Goal: Task Accomplishment & Management: Manage account settings

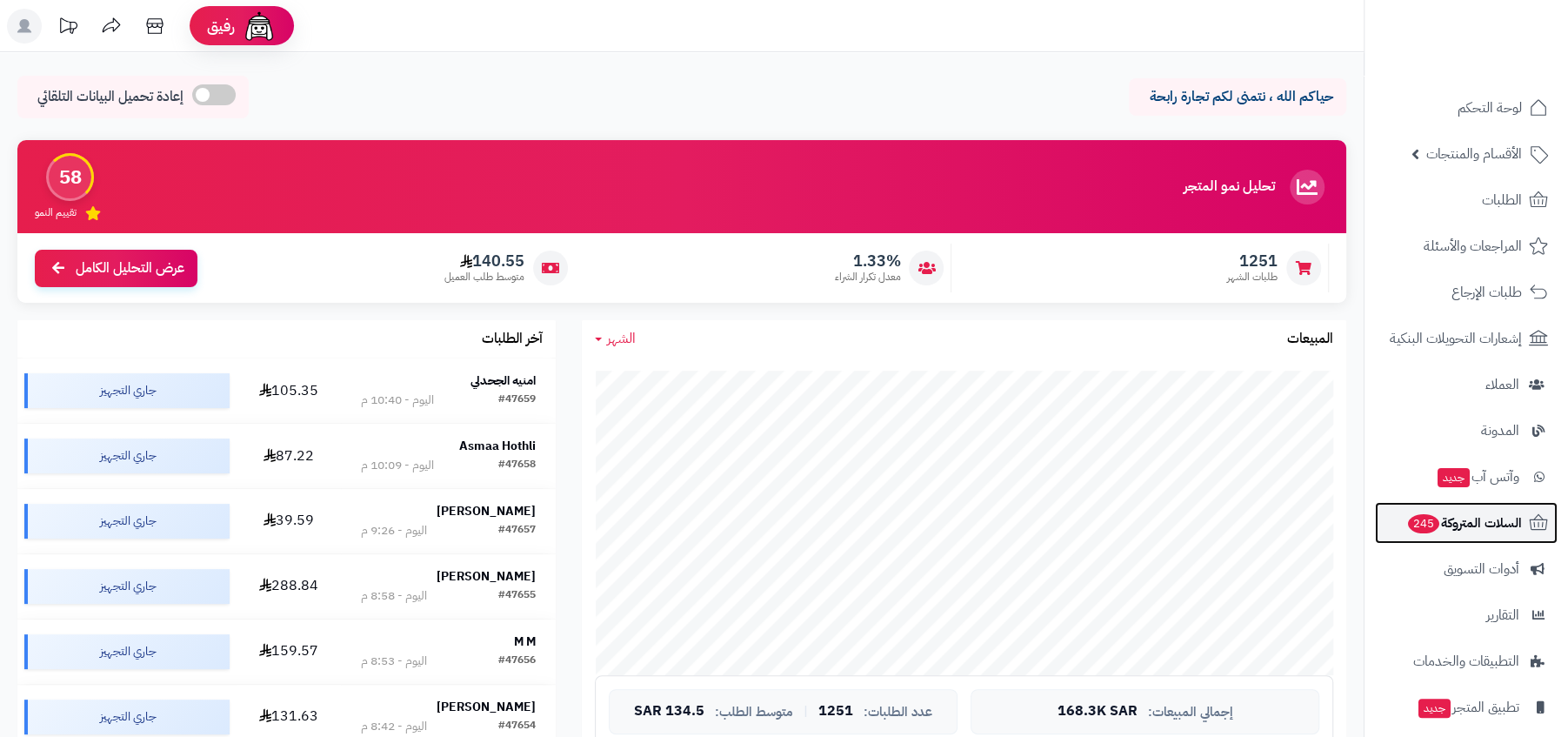
click at [1471, 541] on link "السلات المتروكة 245" at bounding box center [1466, 523] width 183 height 42
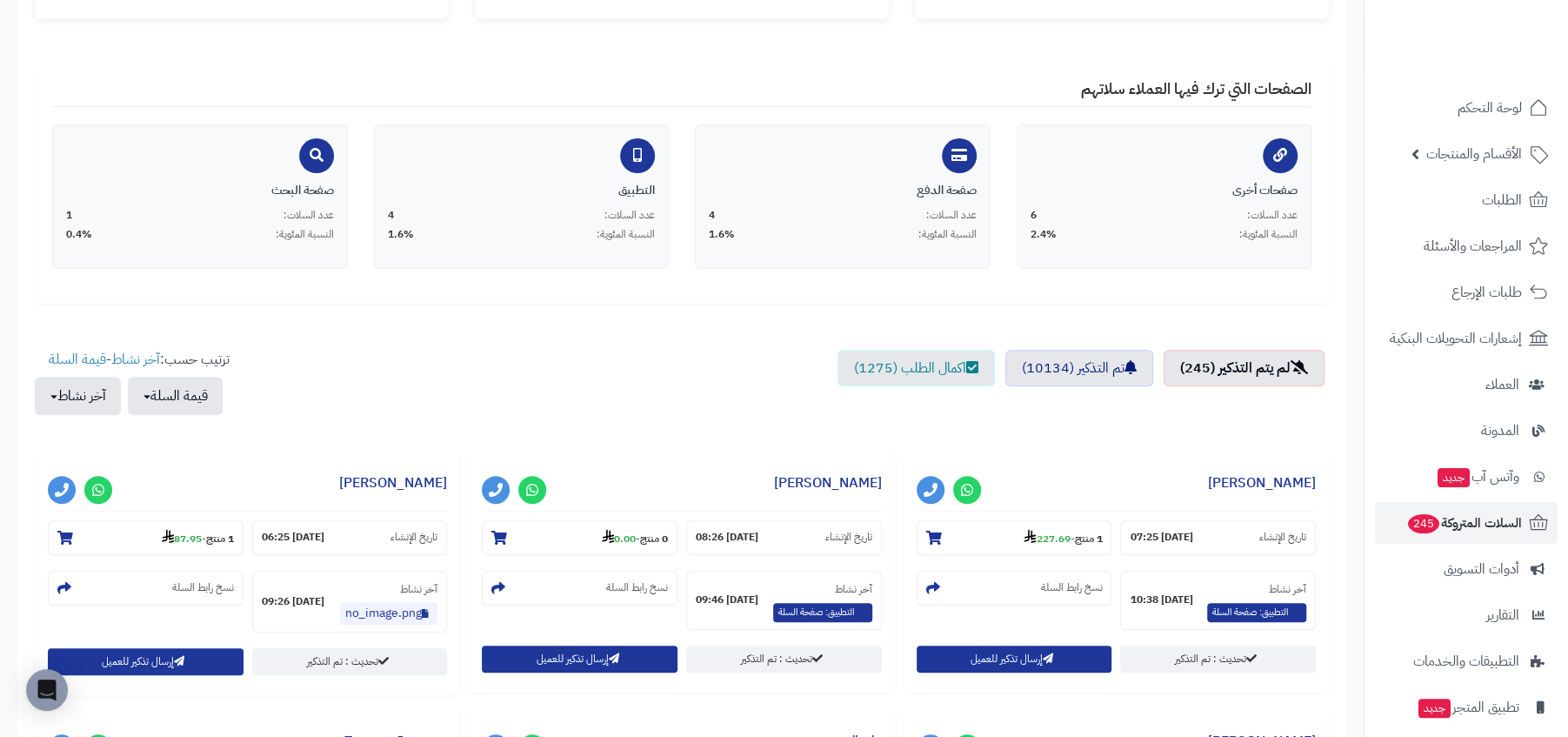
scroll to position [305, 0]
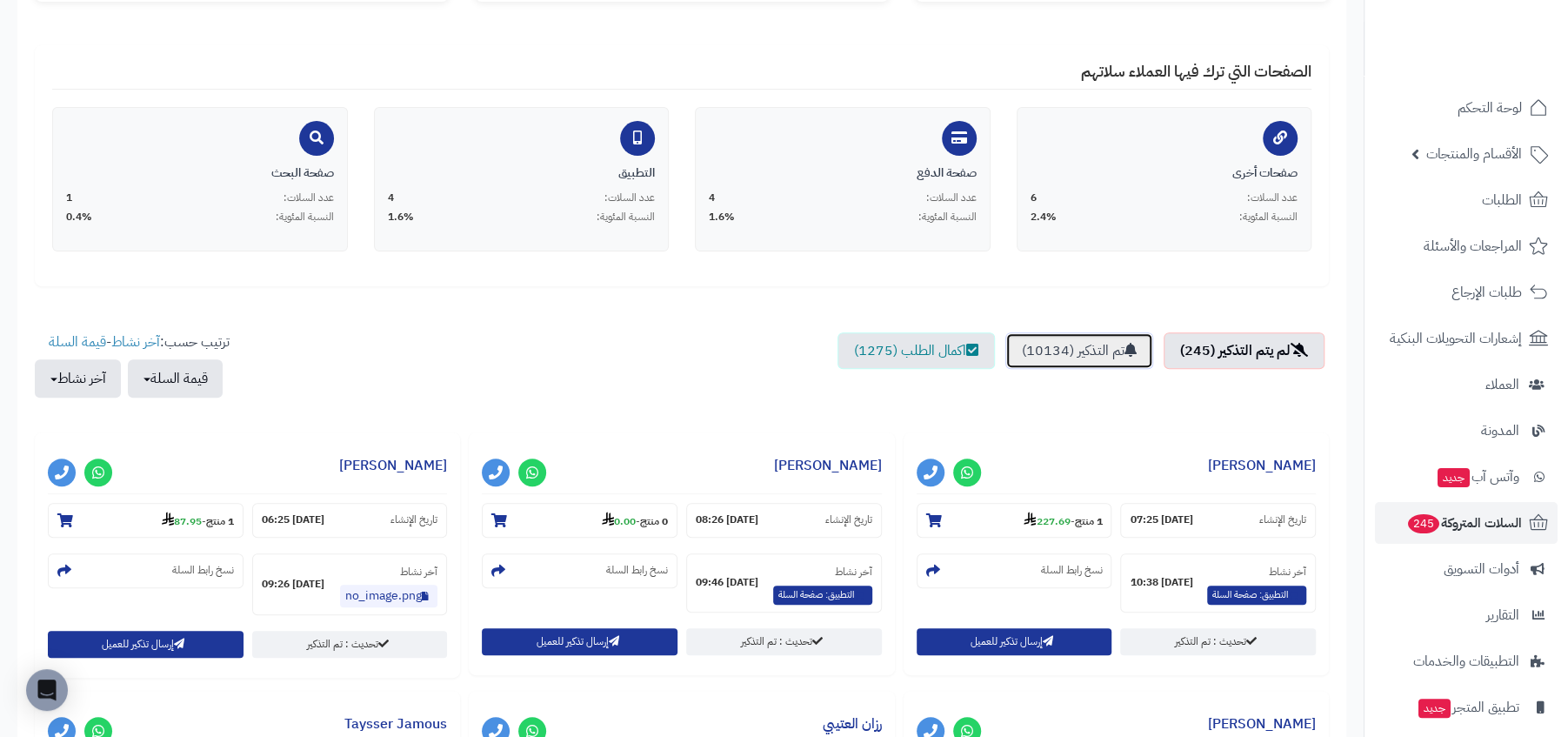
click at [1106, 356] on link "تم التذكير (10134)" at bounding box center [1079, 351] width 148 height 36
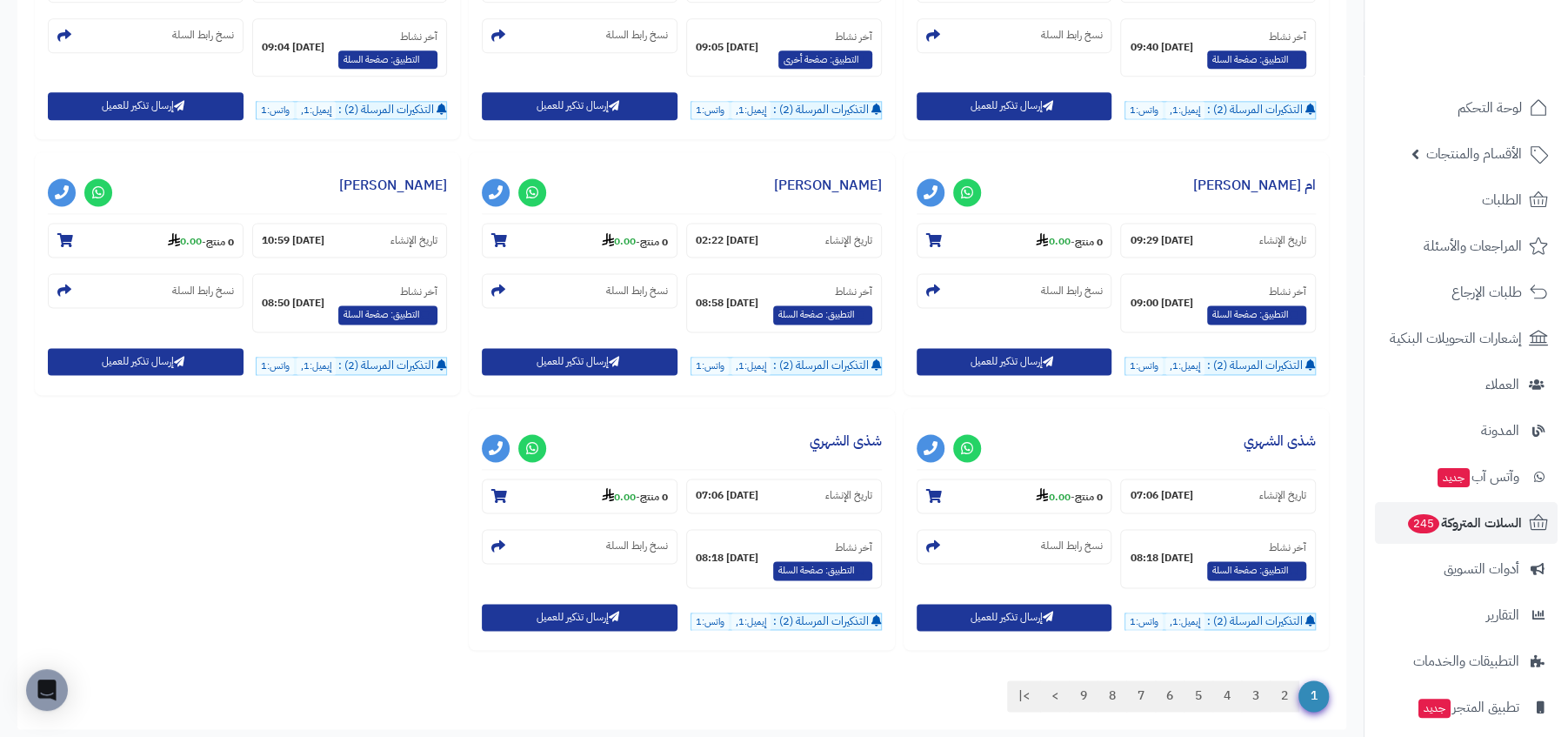
scroll to position [1732, 0]
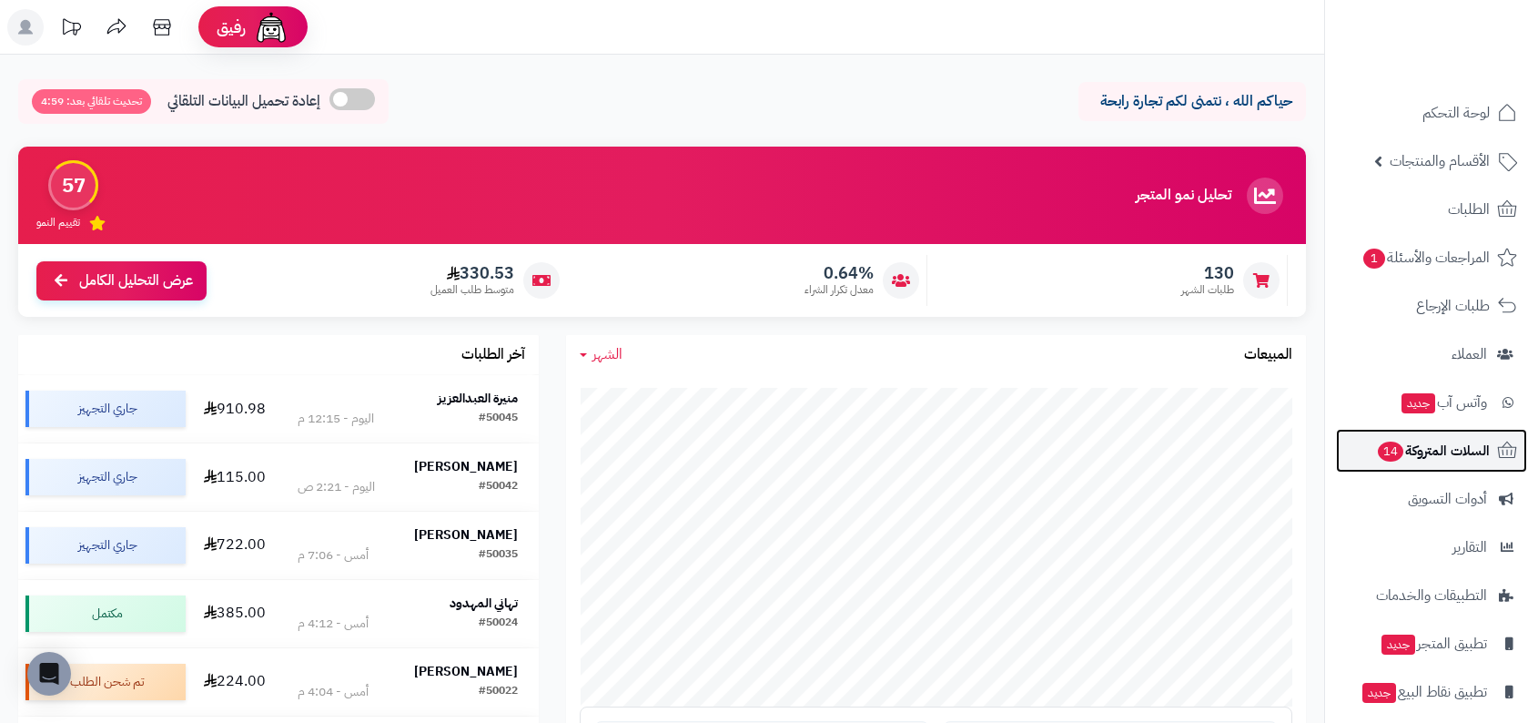
click at [1452, 454] on span "السلات المتروكة 14" at bounding box center [1433, 450] width 114 height 25
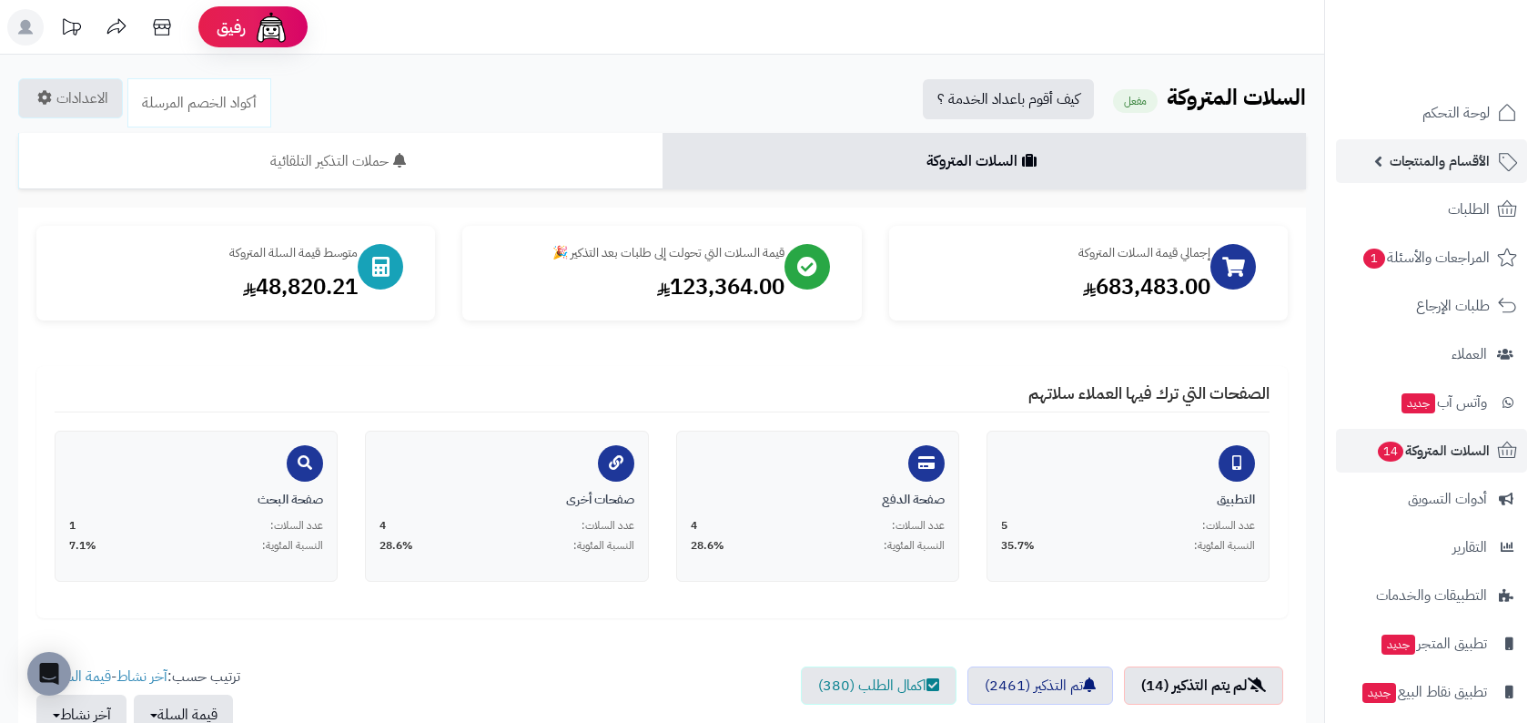
click at [1414, 172] on span "الأقسام والمنتجات" at bounding box center [1440, 160] width 100 height 25
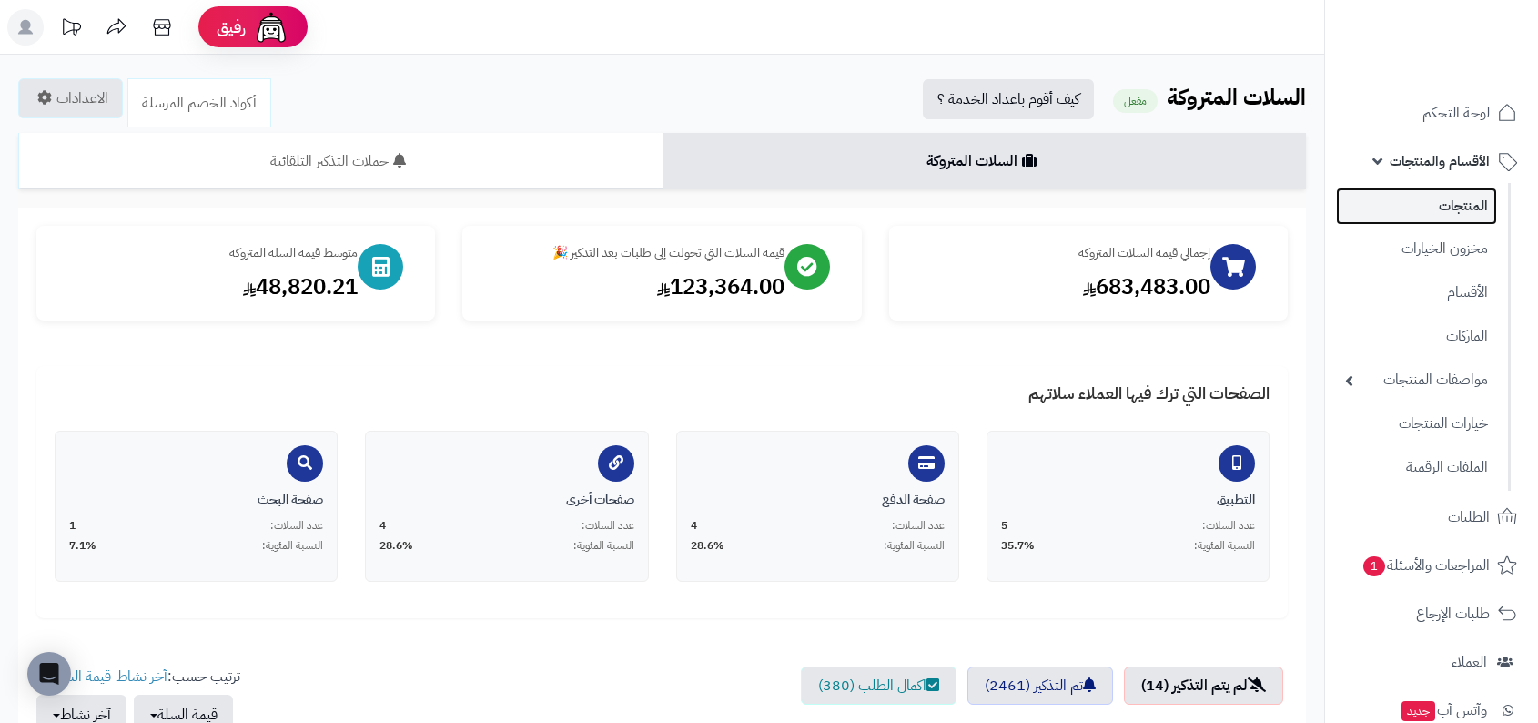
click at [1414, 210] on link "المنتجات" at bounding box center [1416, 205] width 161 height 37
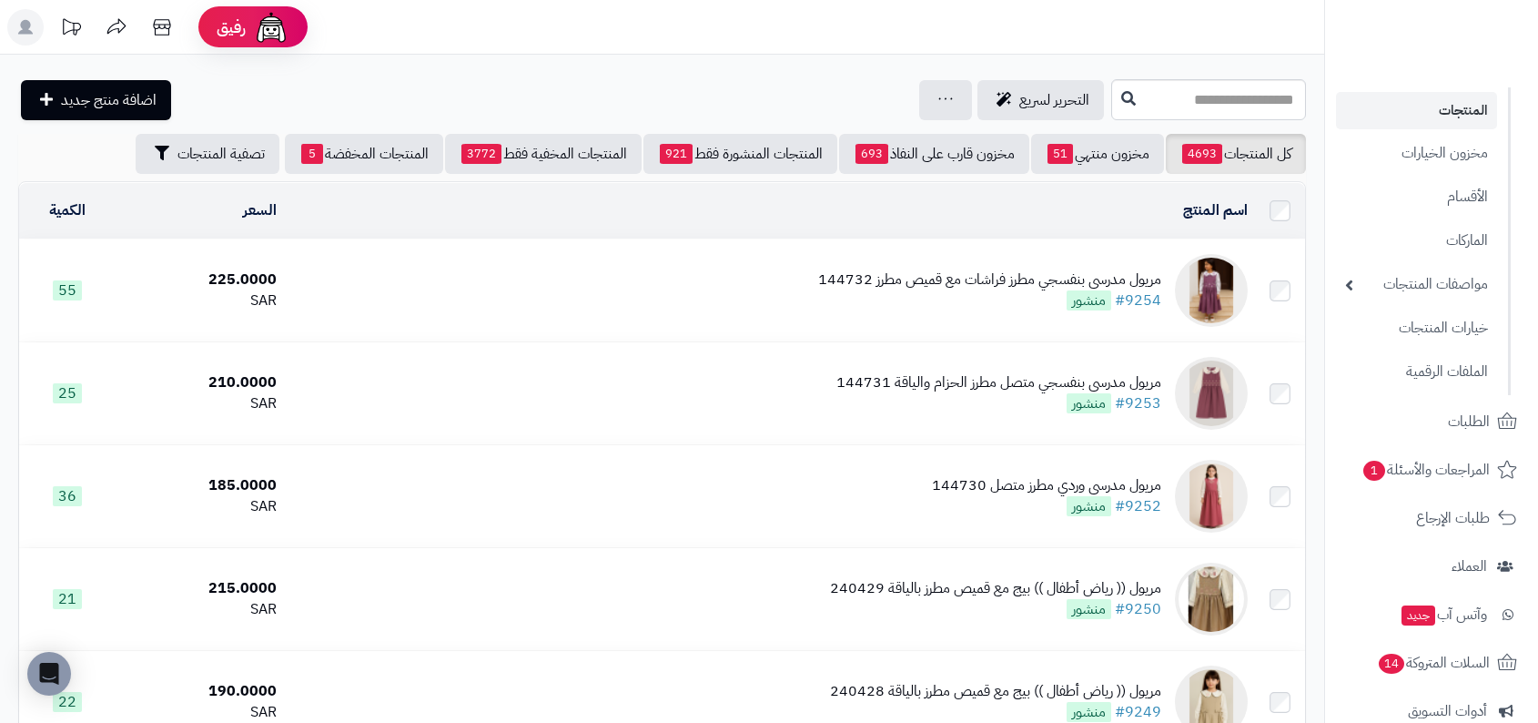
scroll to position [217, 0]
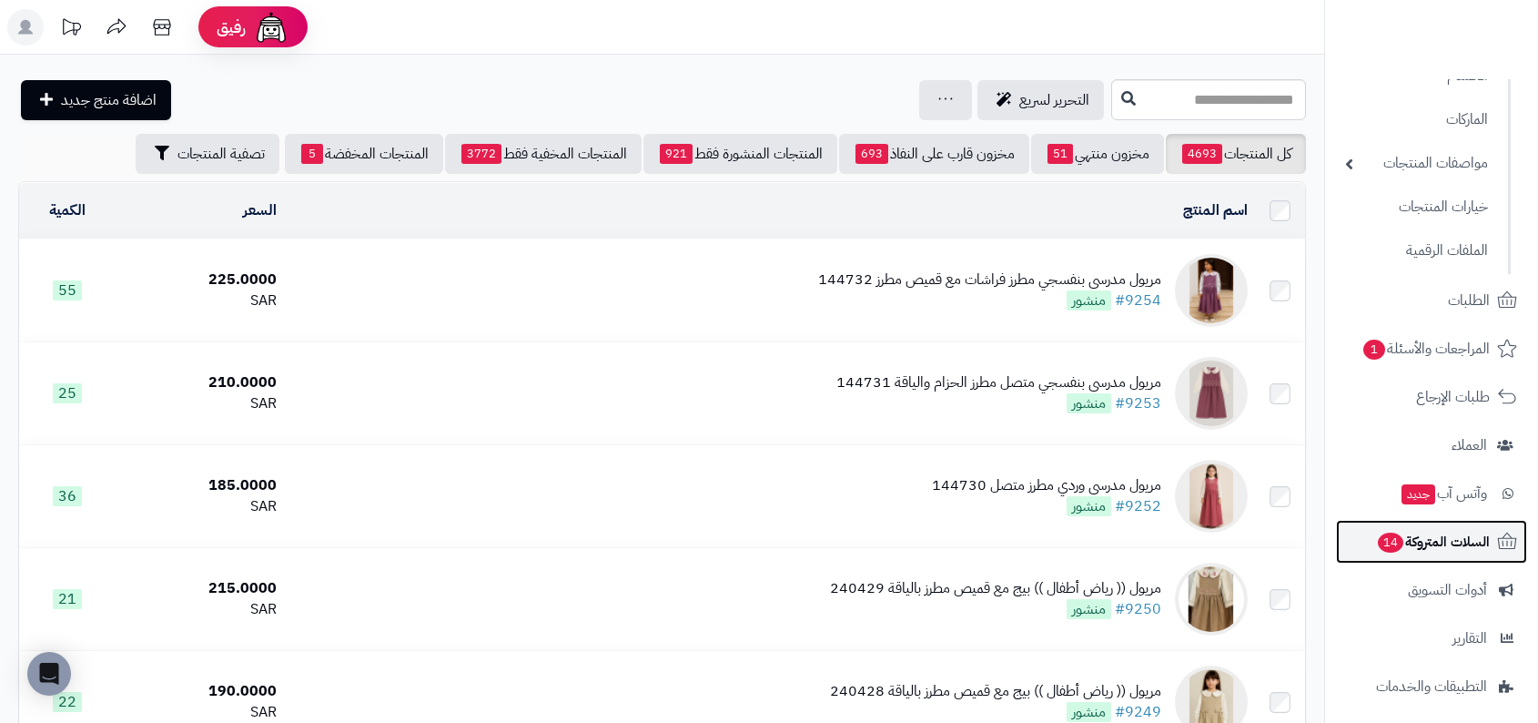
click at [1435, 554] on link "السلات المتروكة 14" at bounding box center [1431, 542] width 191 height 44
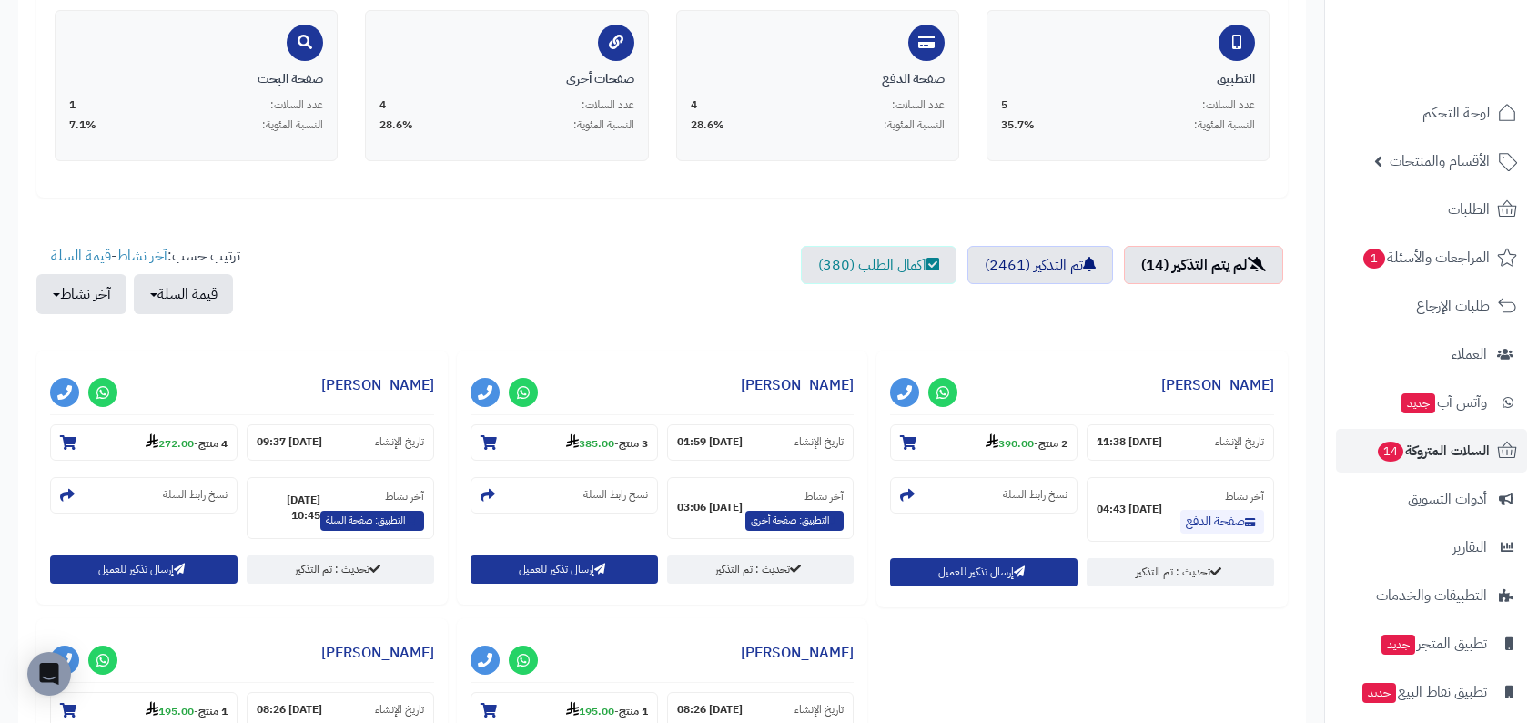
scroll to position [610, 0]
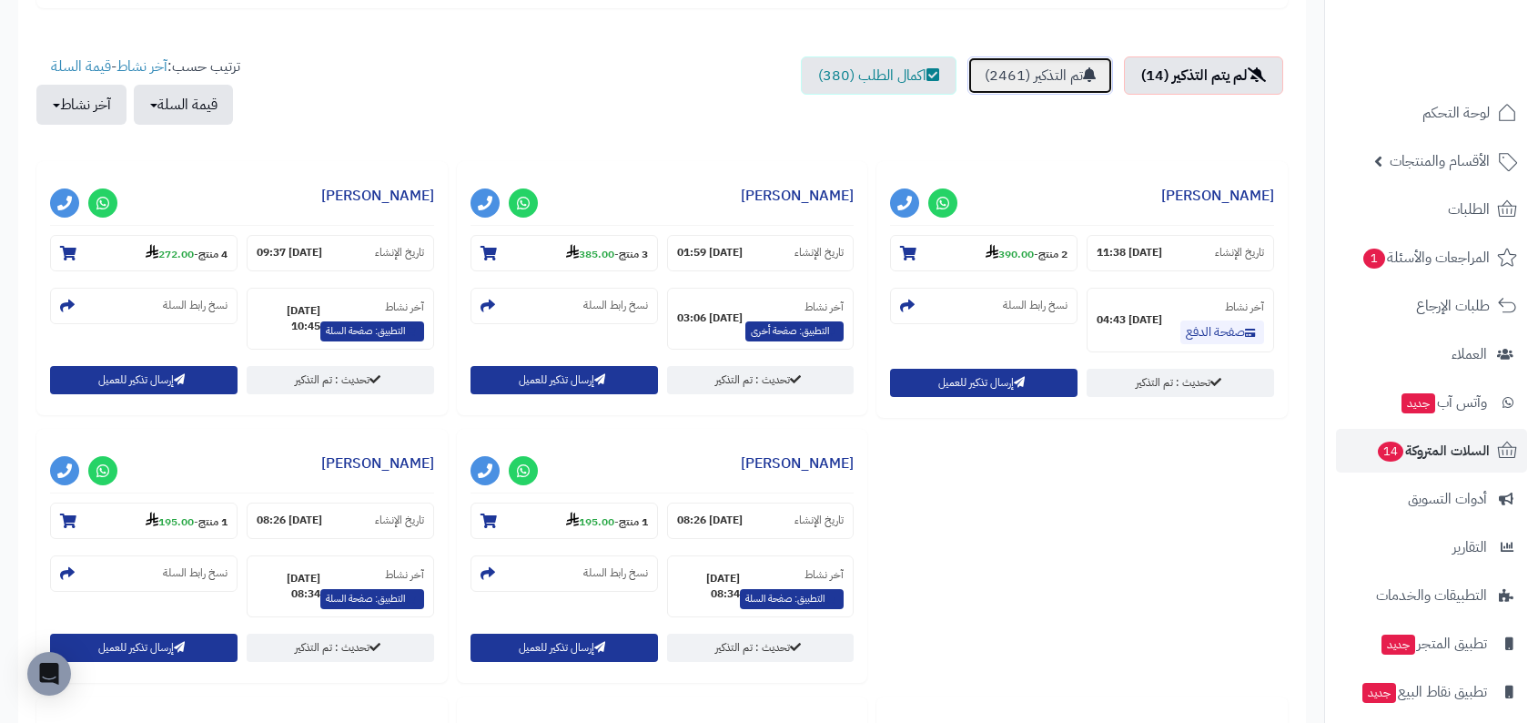
click at [1065, 77] on link "تم التذكير (2461)" at bounding box center [1041, 75] width 146 height 38
click at [1018, 124] on ul "لم يتم التذكير (14) تم التذكير (2461) اكمال الطلب (380)" at bounding box center [662, 99] width 1252 height 86
click at [1039, 88] on link "تم التذكير (2461)" at bounding box center [1041, 75] width 146 height 38
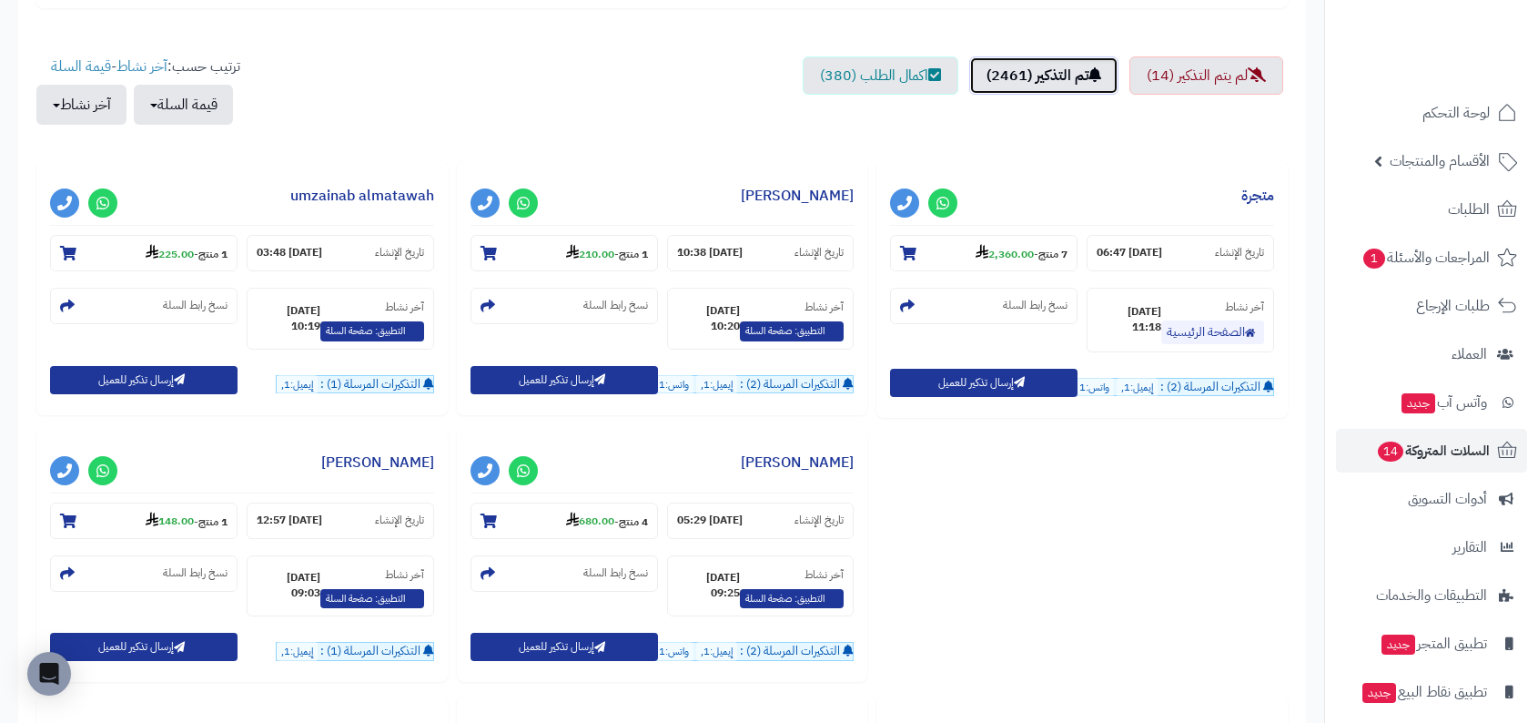
click at [1076, 73] on link "تم التذكير (2461)" at bounding box center [1043, 75] width 149 height 38
click at [1112, 109] on ul "لم يتم التذكير (14) تم التذكير (2461) اكمال الطلب (380)" at bounding box center [662, 99] width 1252 height 86
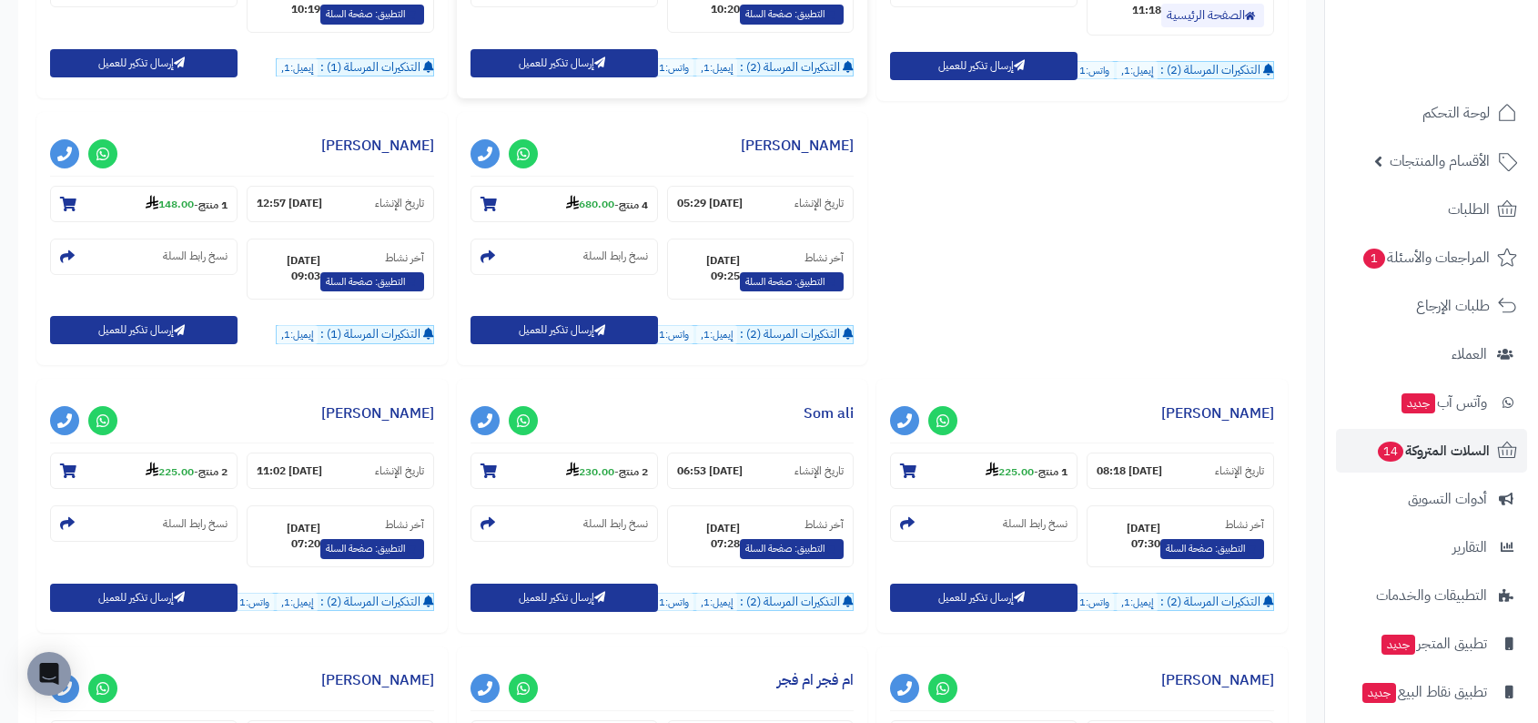
scroll to position [970, 0]
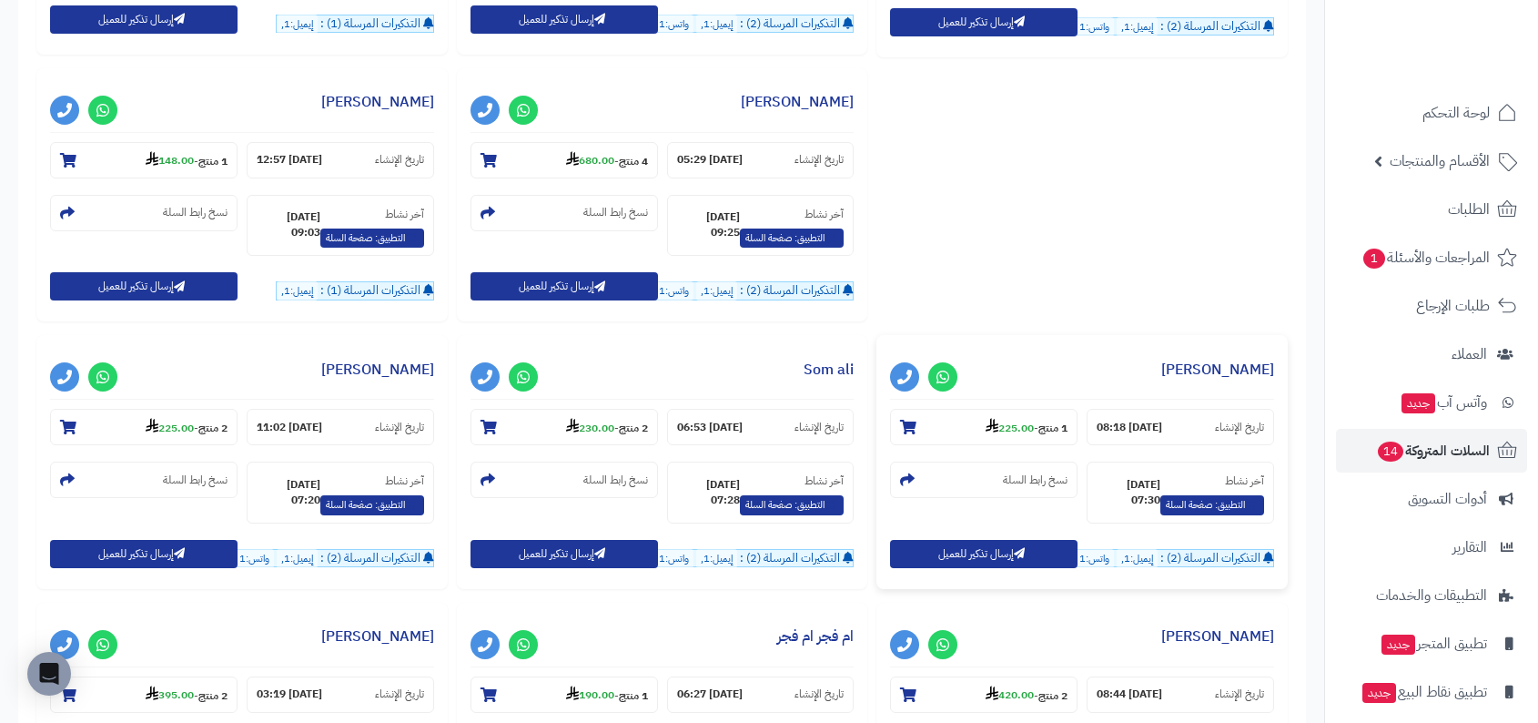
click at [1060, 353] on h3 "[PERSON_NAME]" at bounding box center [1082, 374] width 384 height 51
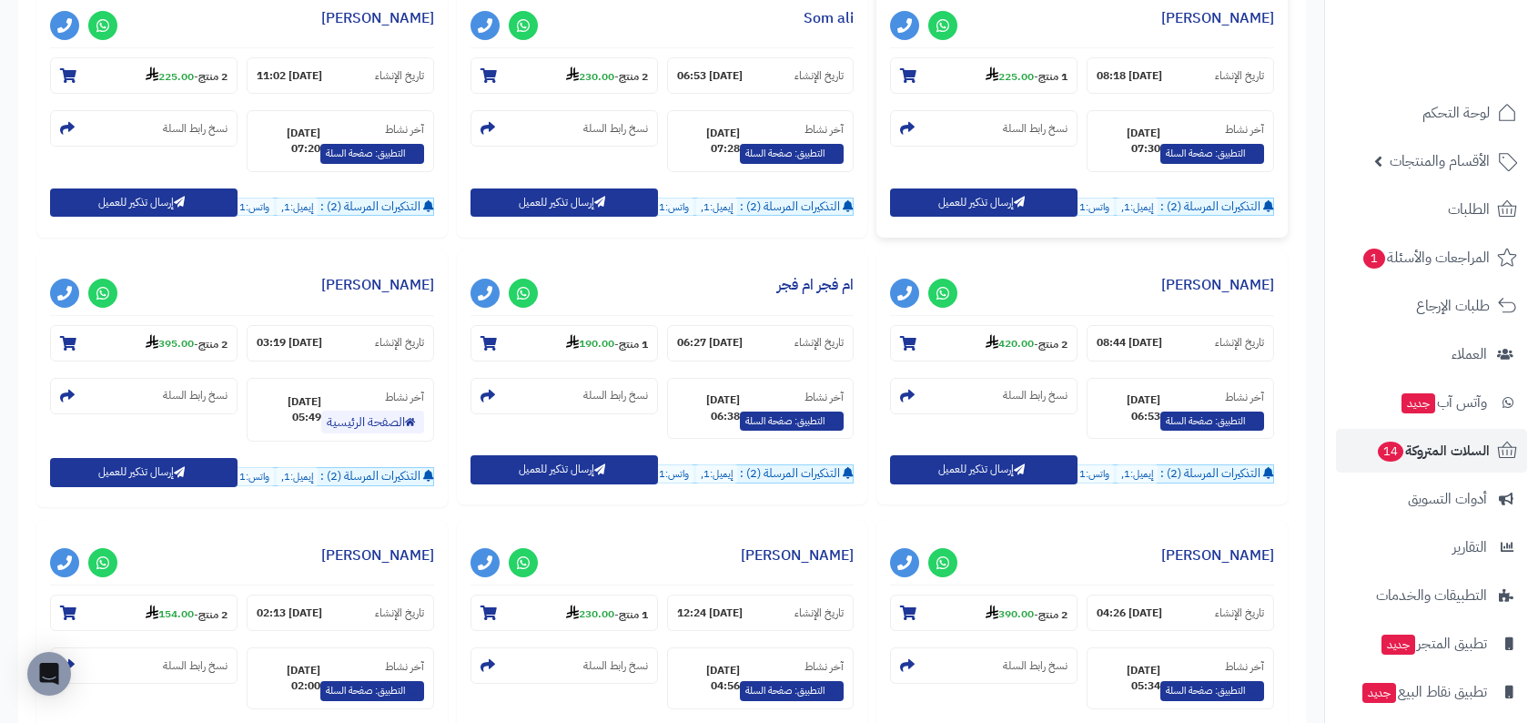
scroll to position [1858, 0]
